Goal: Navigation & Orientation: Find specific page/section

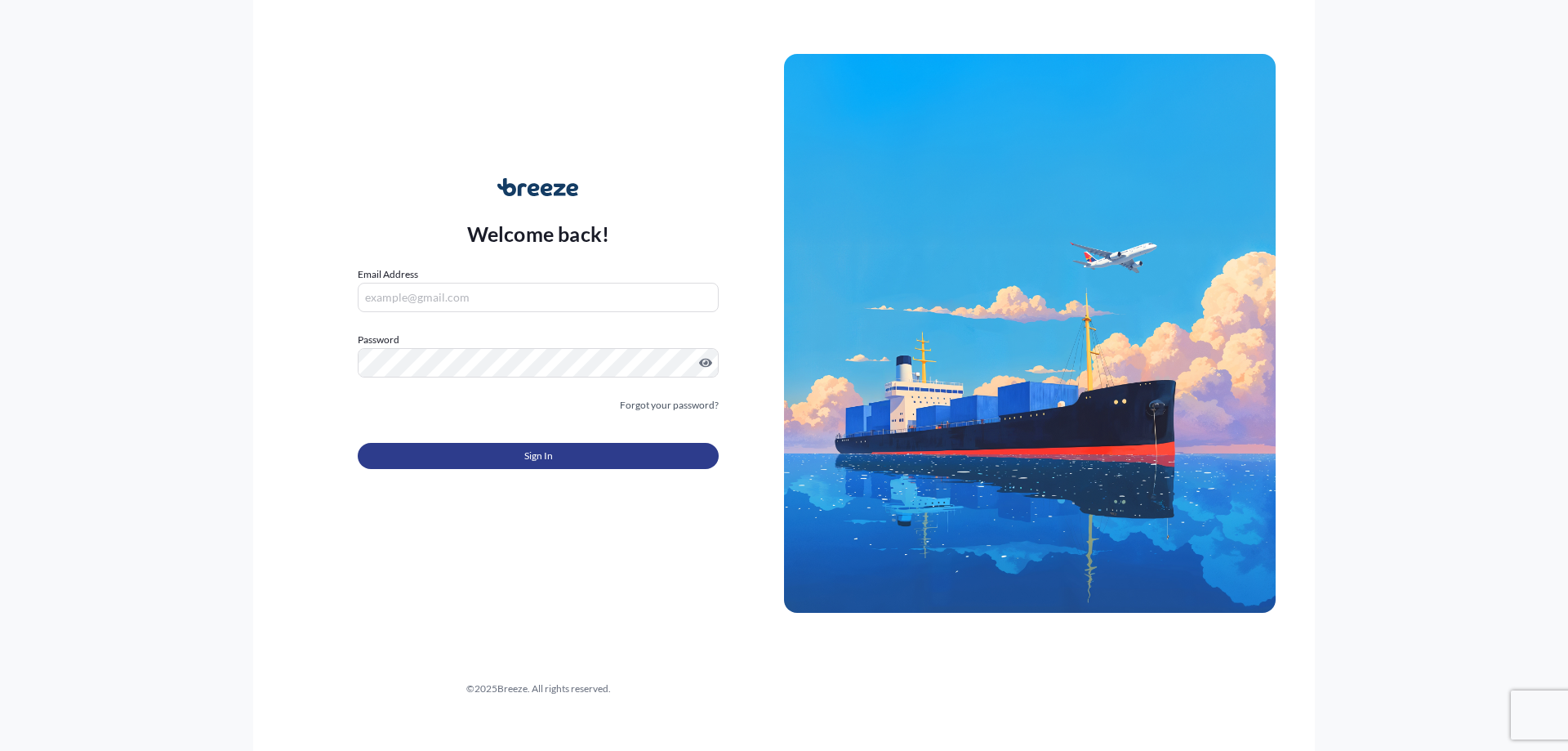
type input "[EMAIL_ADDRESS][DOMAIN_NAME]"
click at [504, 458] on button "Sign In" at bounding box center [538, 455] width 361 height 26
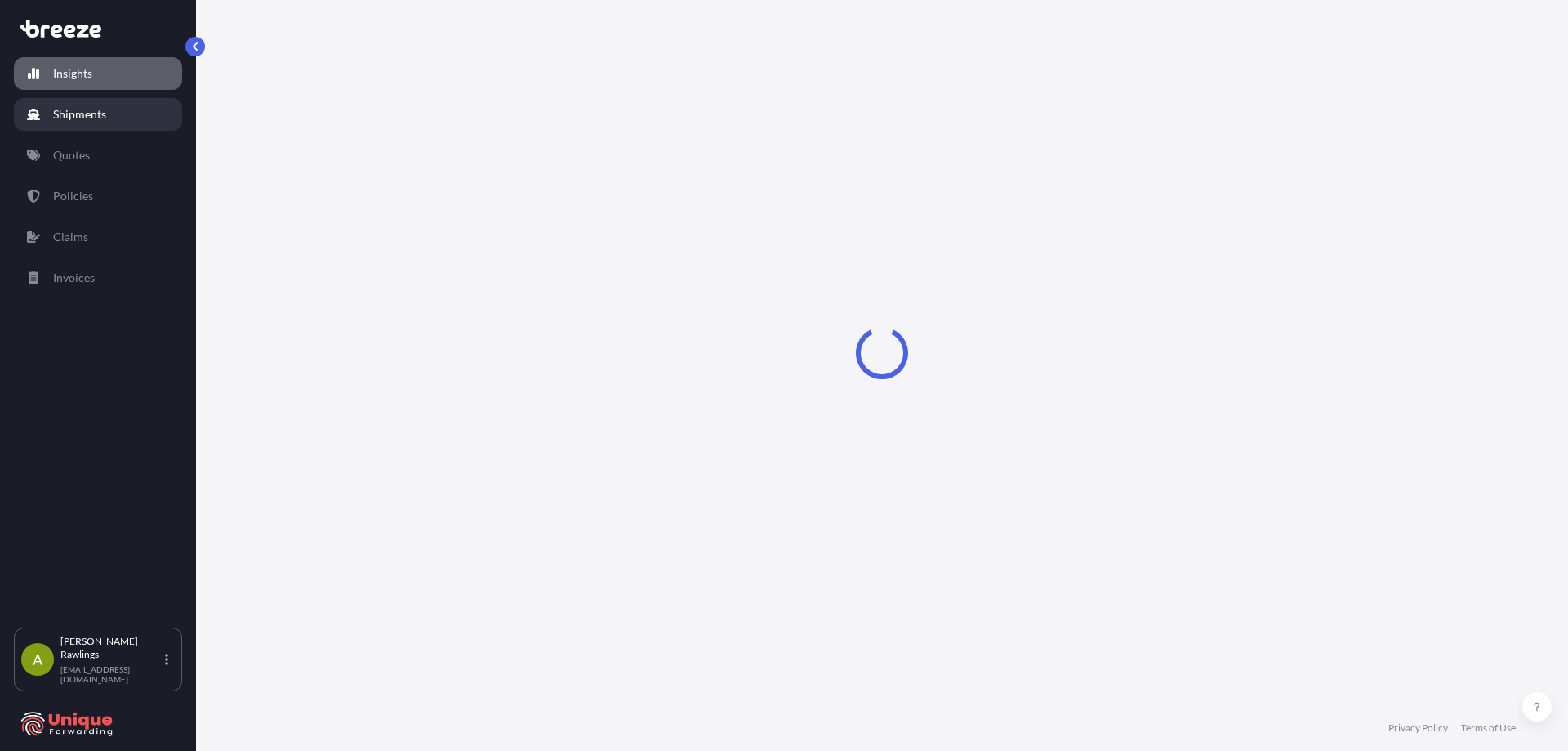
select select "2025"
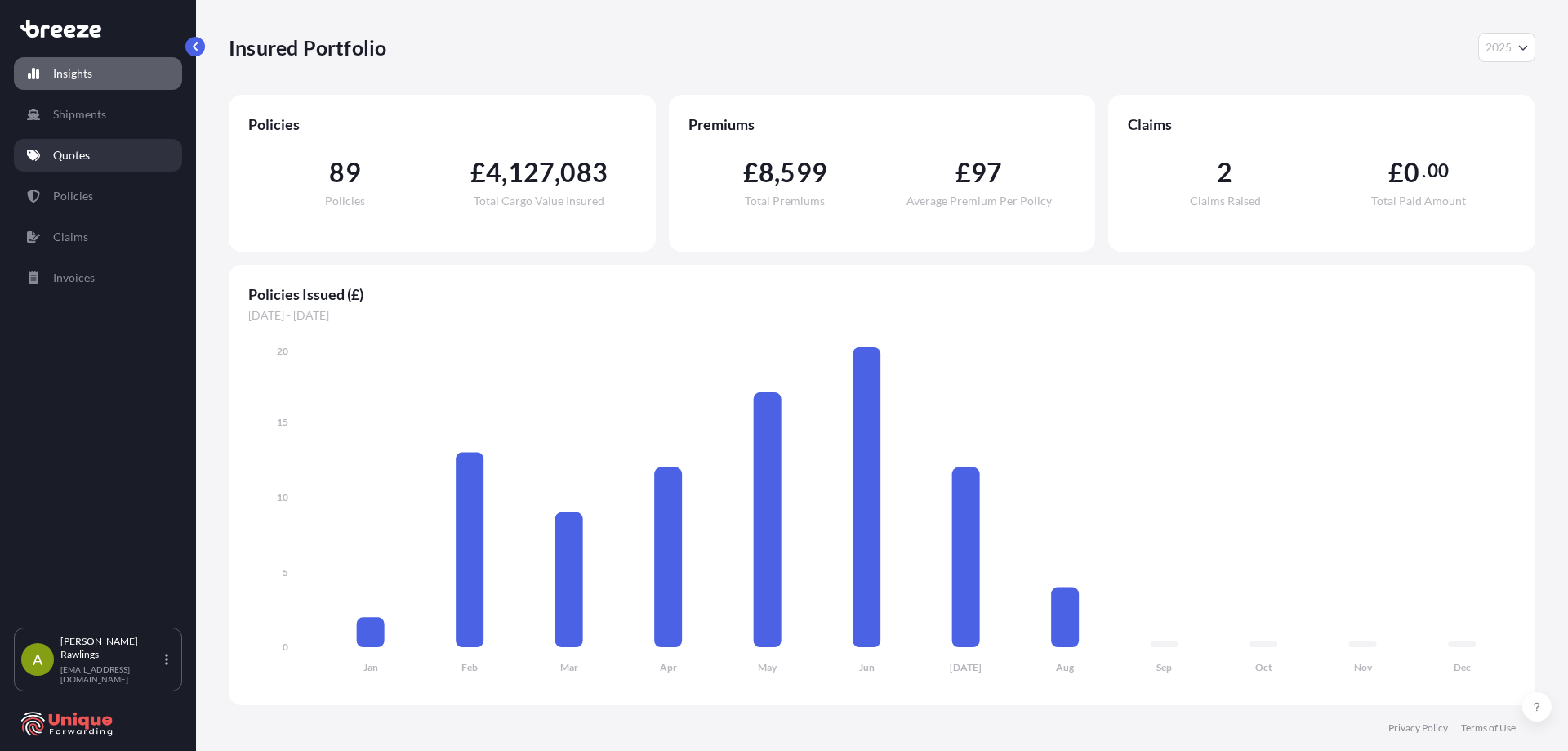
click at [74, 145] on link "Quotes" at bounding box center [98, 155] width 168 height 33
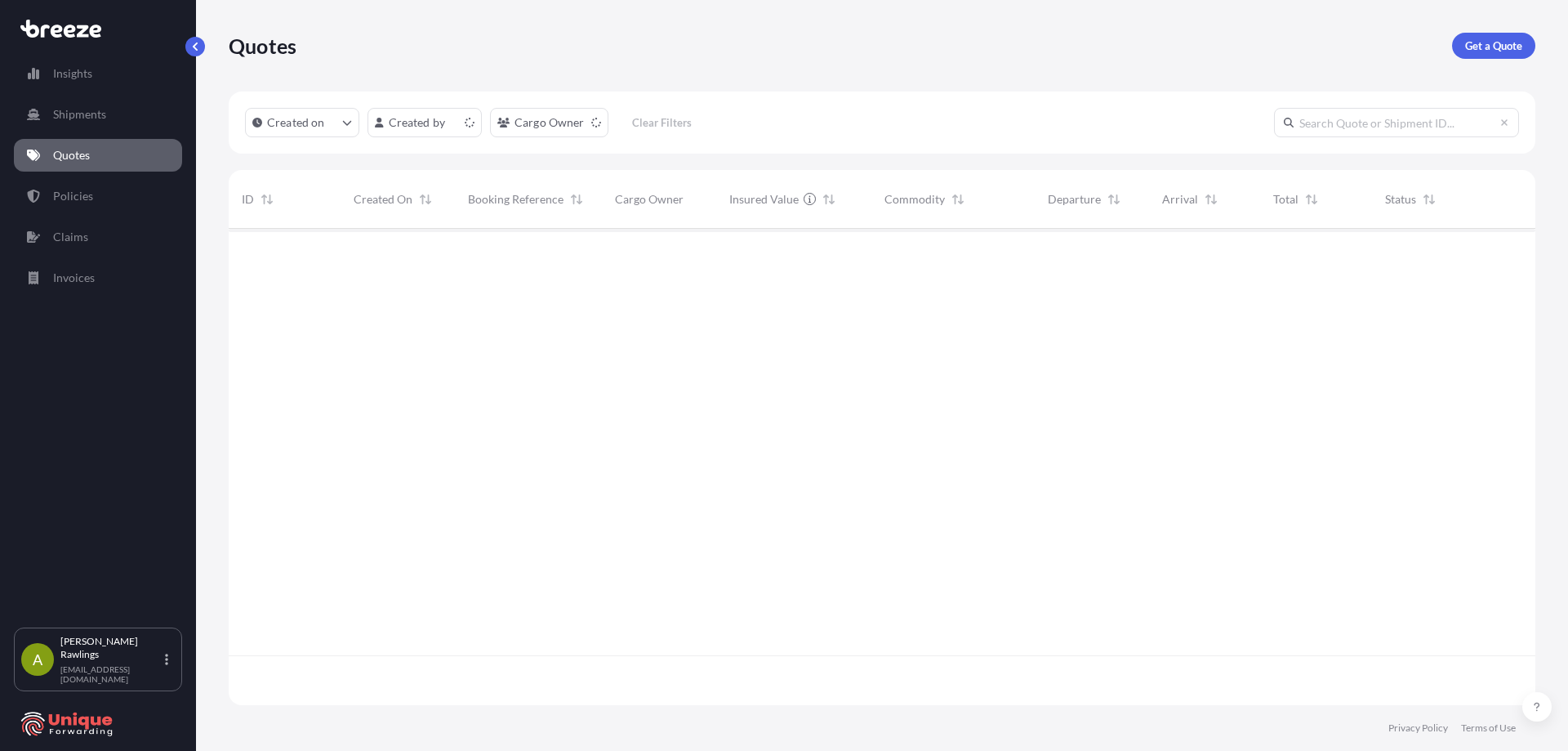
scroll to position [473, 1294]
